Goal: Task Accomplishment & Management: Complete application form

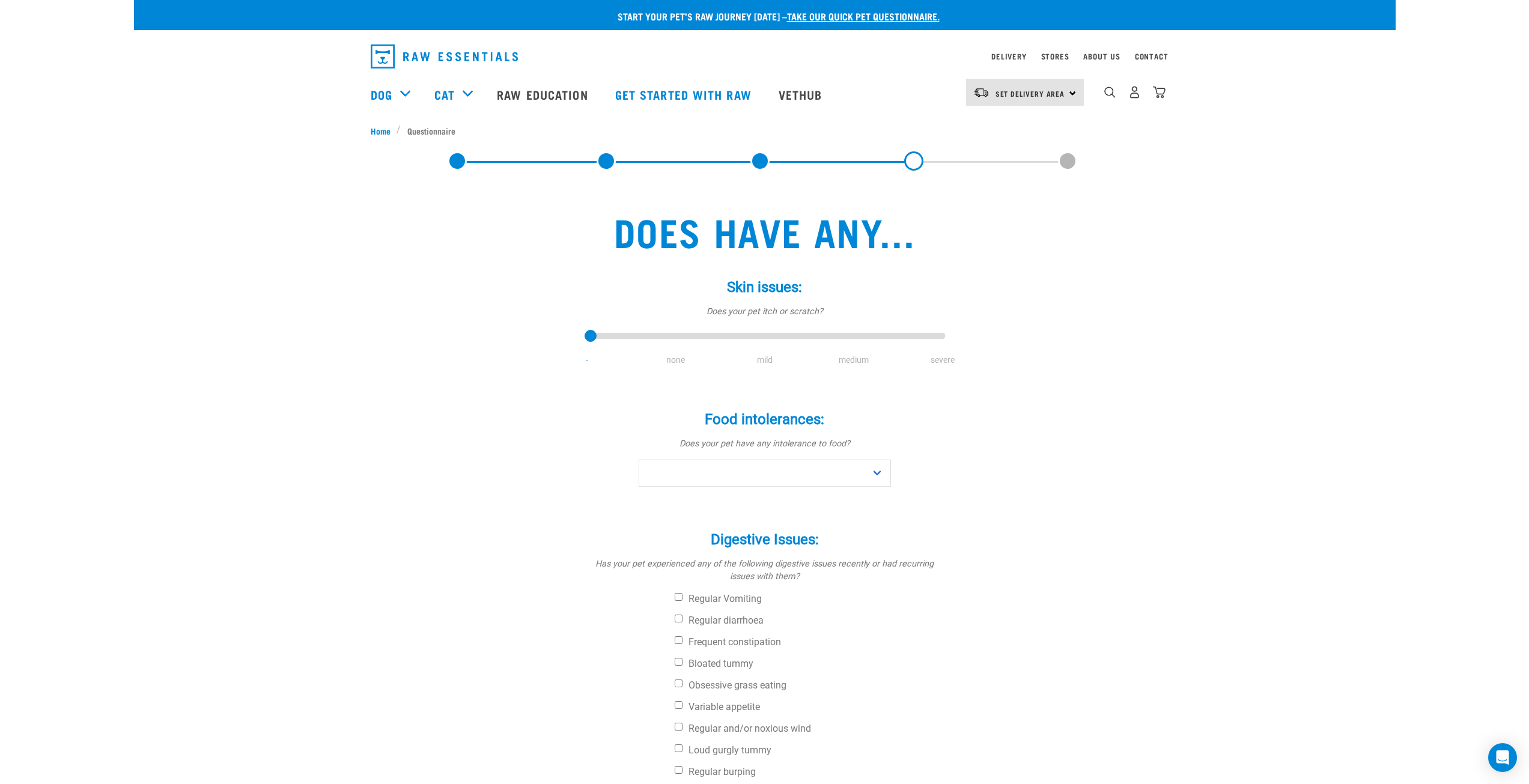
click at [760, 163] on link at bounding box center [760, 161] width 19 height 19
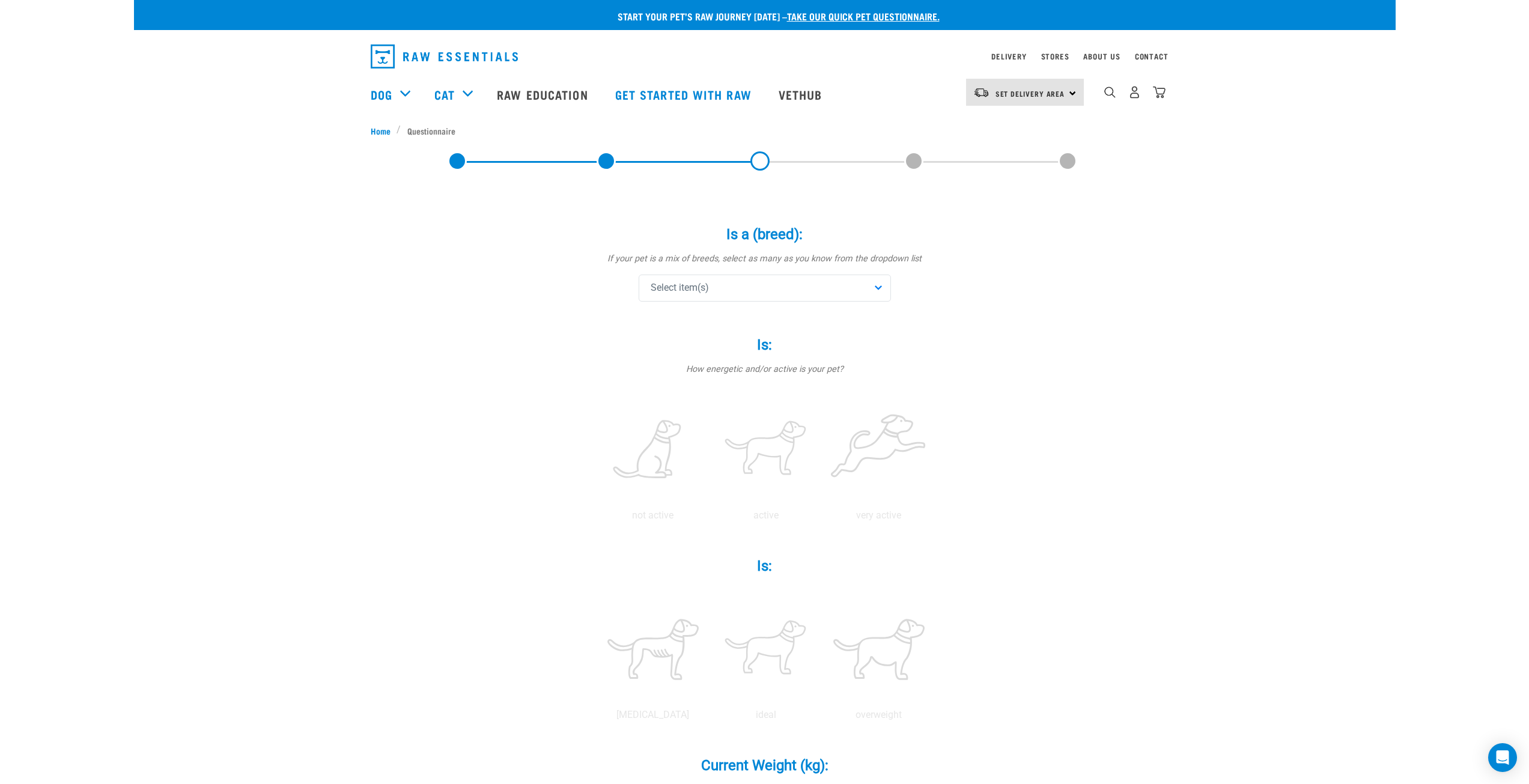
click at [781, 287] on div "Select item(s)" at bounding box center [765, 288] width 252 height 27
drag, startPoint x: 736, startPoint y: 347, endPoint x: 661, endPoint y: 347, distance: 75.0
click at [661, 347] on div "Affenpinscher" at bounding box center [765, 347] width 246 height 25
drag, startPoint x: 703, startPoint y: 286, endPoint x: 647, endPoint y: 287, distance: 56.0
click at [647, 287] on span "Affenpinscher" at bounding box center [678, 288] width 62 height 16
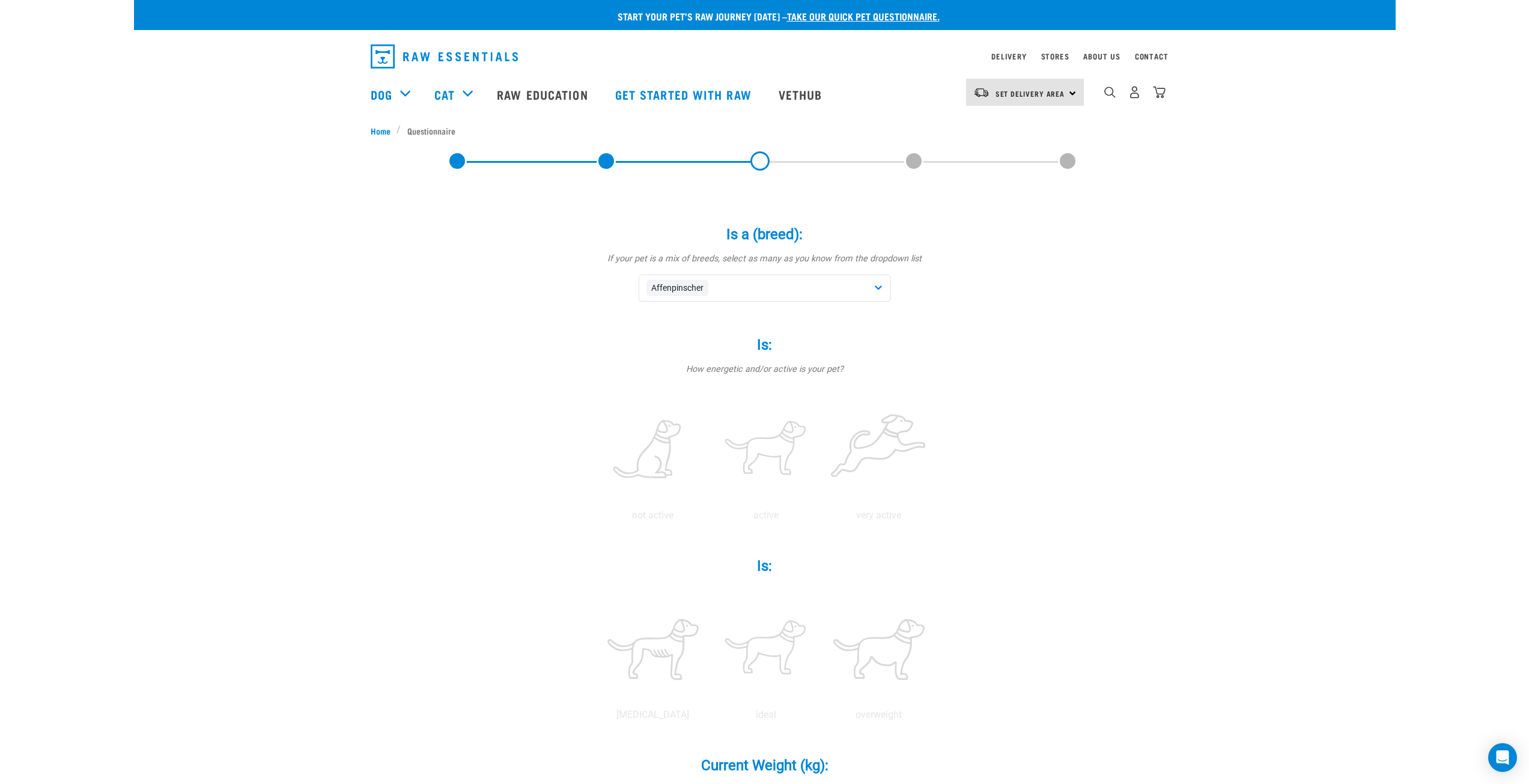
click at [732, 291] on div "Affenpinscher" at bounding box center [765, 288] width 252 height 27
